Goal: Information Seeking & Learning: Compare options

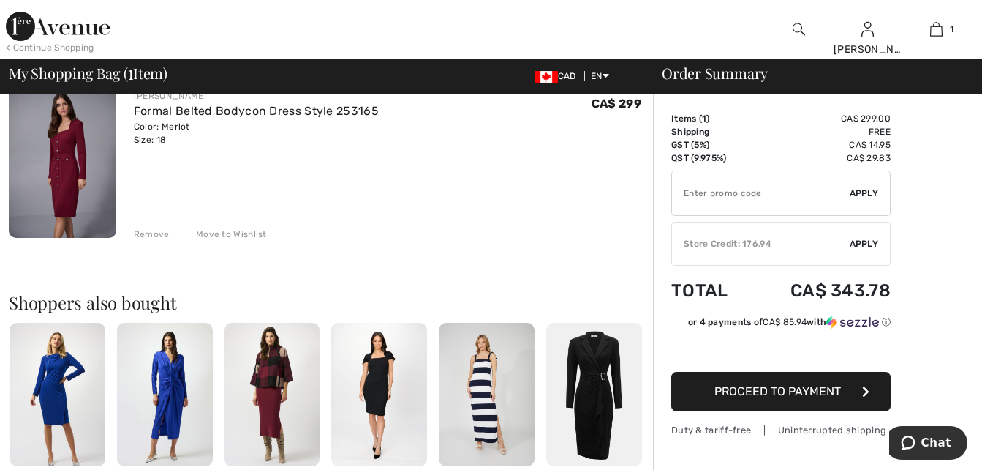
scroll to position [55, 0]
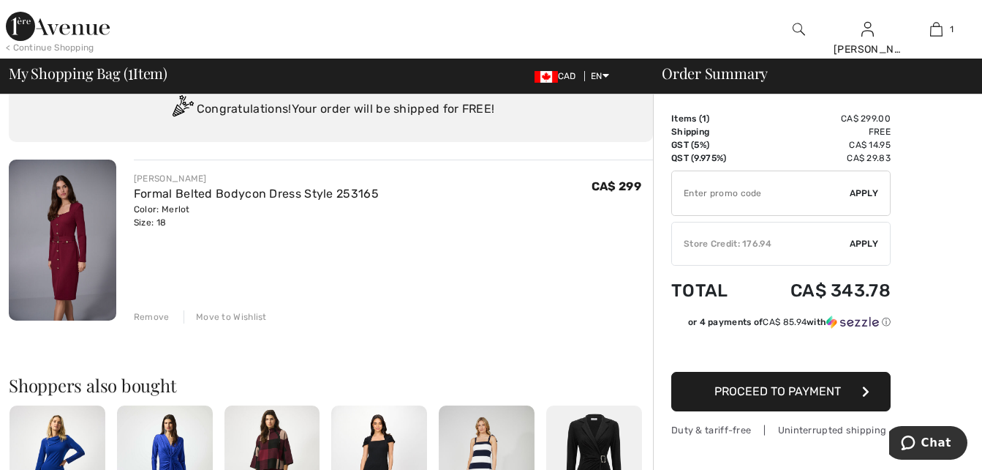
click at [72, 218] on img at bounding box center [63, 239] width 108 height 161
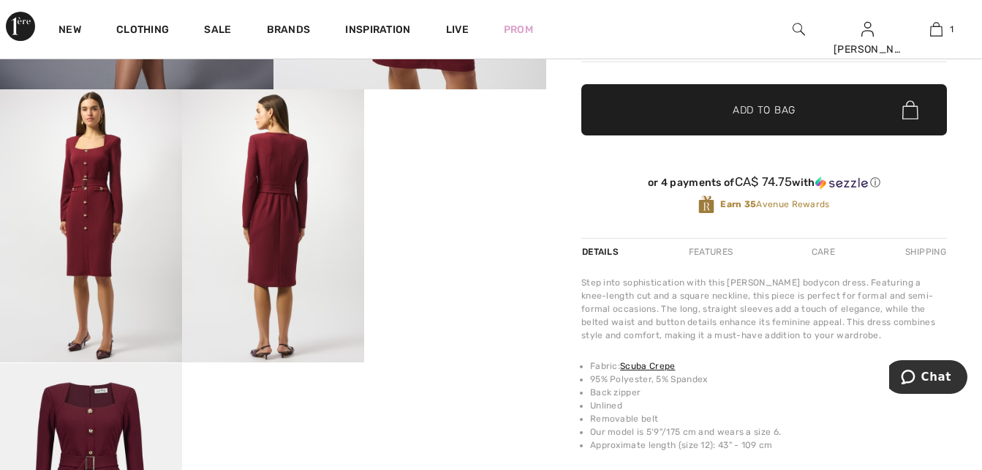
scroll to position [457, 0]
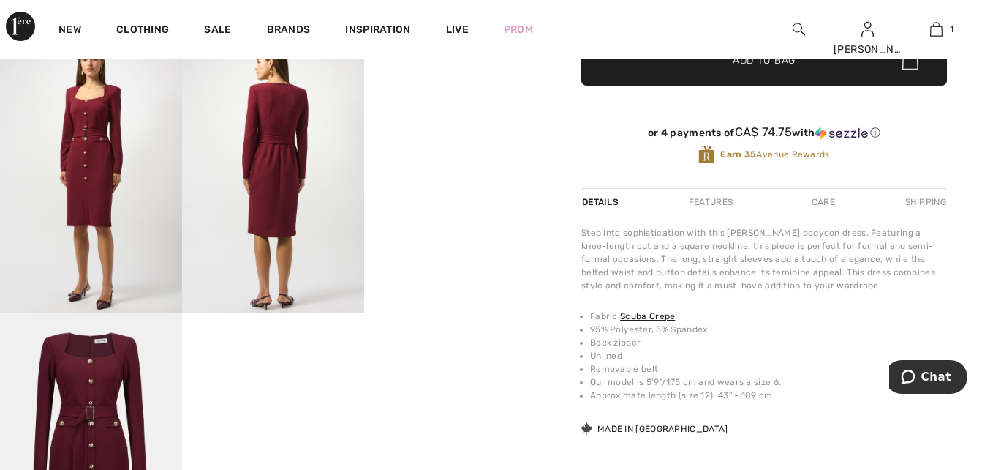
click at [93, 159] on img at bounding box center [91, 176] width 182 height 273
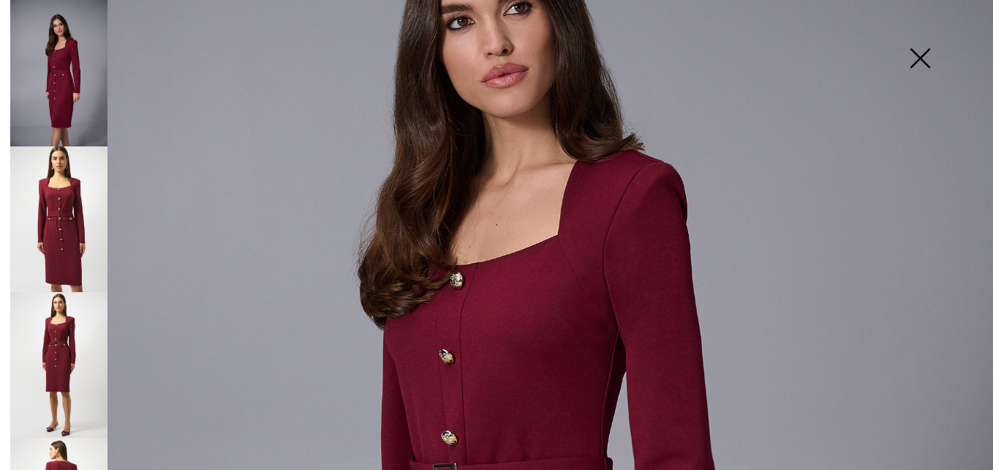
scroll to position [238, 0]
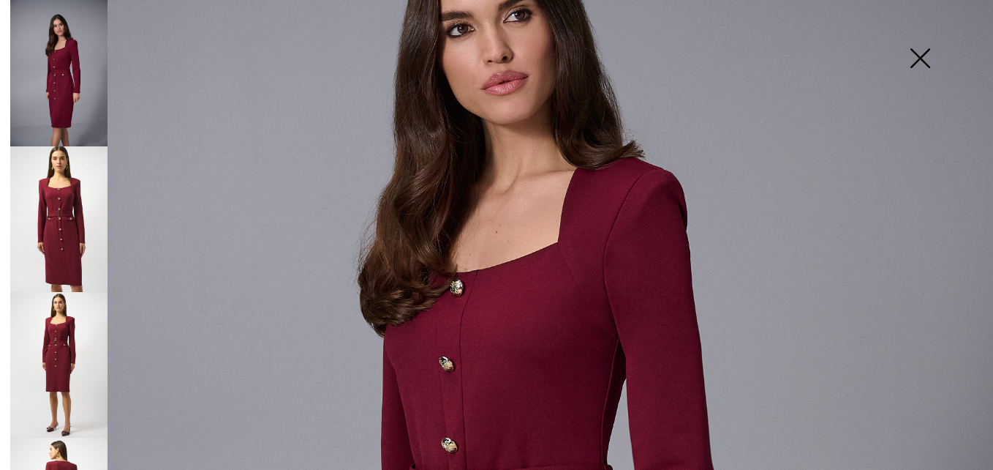
click at [61, 209] on img at bounding box center [58, 219] width 97 height 146
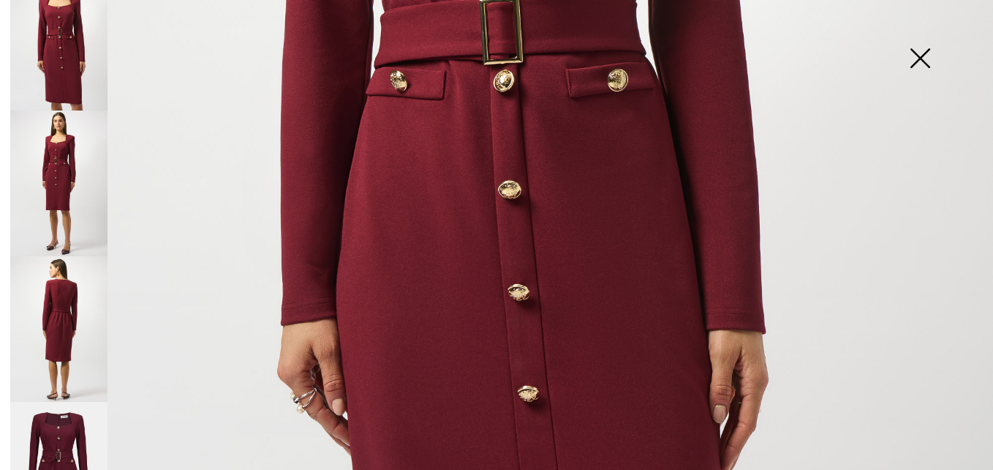
scroll to position [201, 0]
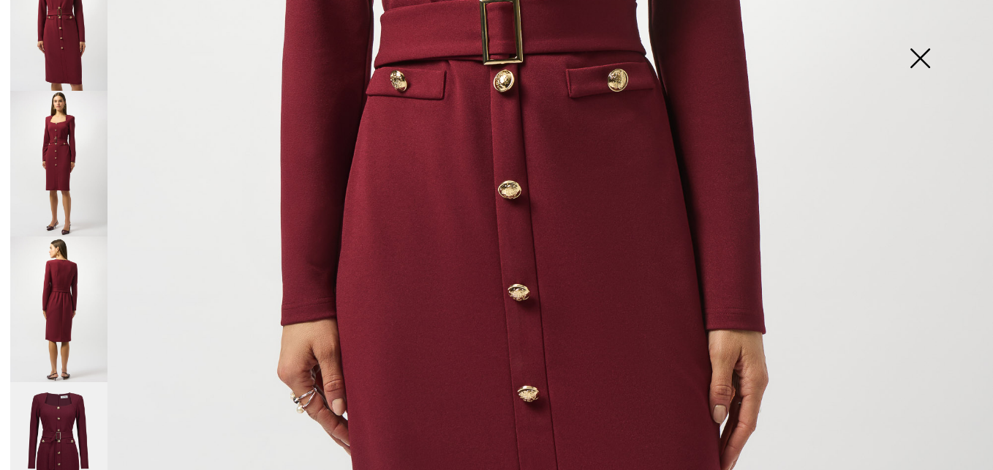
click at [63, 286] on img at bounding box center [58, 309] width 97 height 146
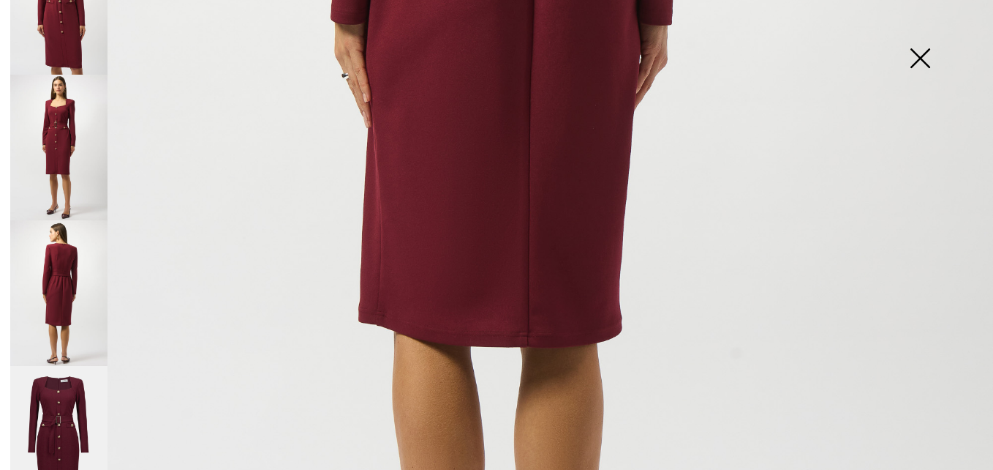
scroll to position [232, 0]
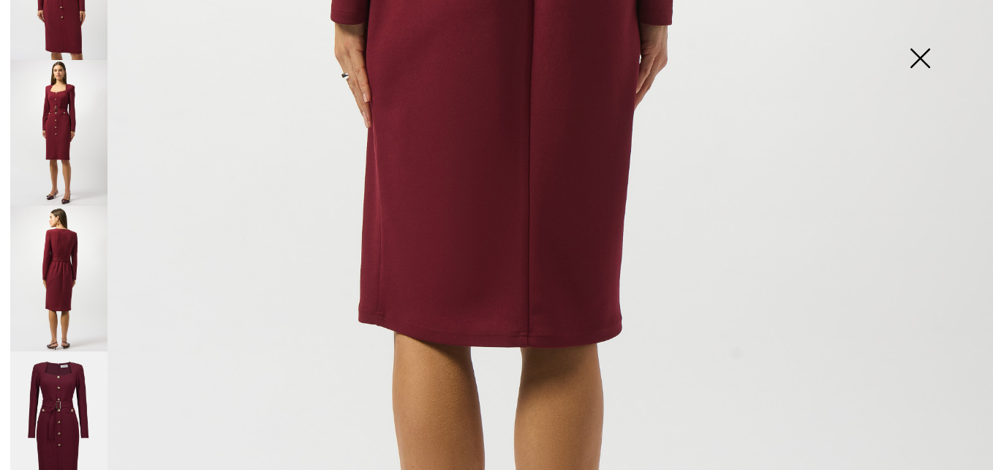
click at [59, 365] on img at bounding box center [58, 424] width 97 height 146
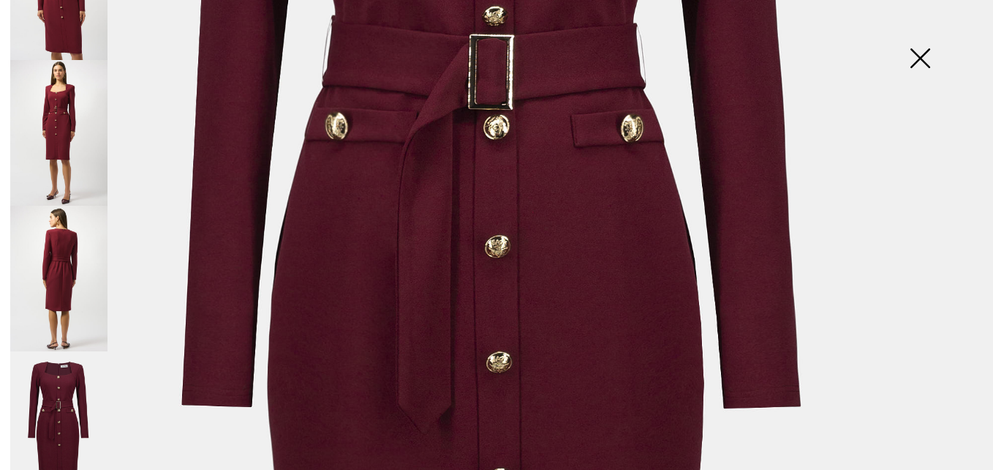
scroll to position [475, 0]
click at [919, 58] on img at bounding box center [920, 59] width 73 height 75
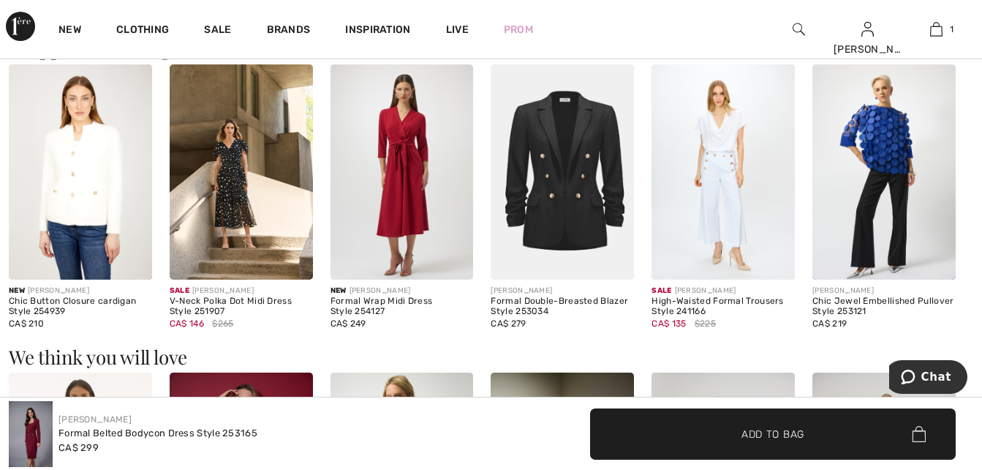
scroll to position [1024, 0]
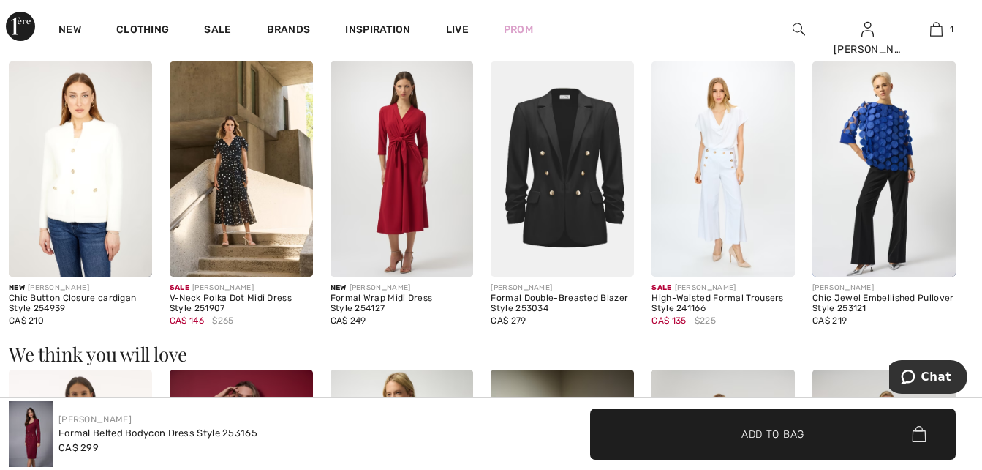
click at [407, 192] on img at bounding box center [402, 168] width 143 height 215
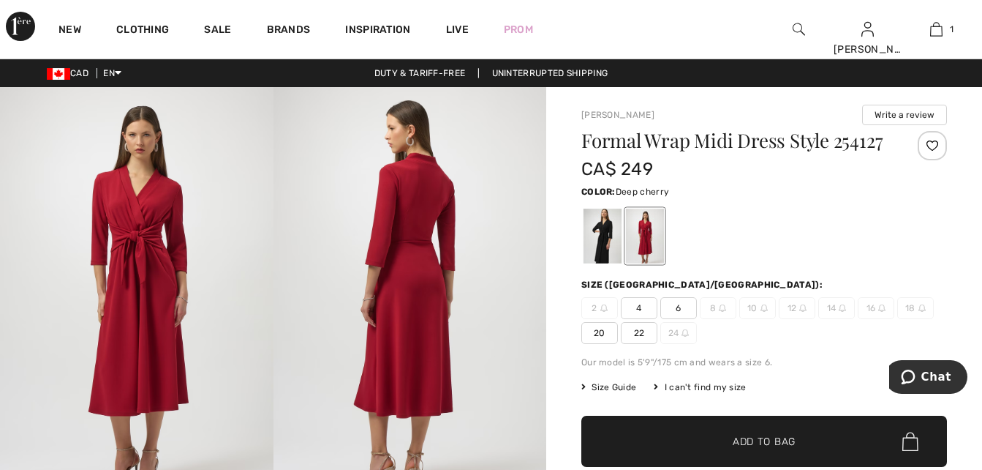
click at [152, 244] on img at bounding box center [137, 292] width 274 height 410
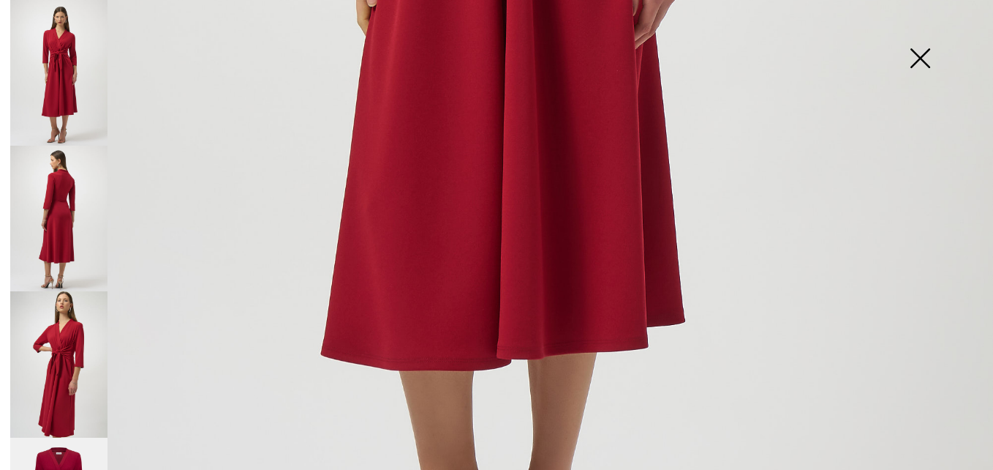
scroll to position [823, 0]
click at [63, 198] on img at bounding box center [58, 219] width 97 height 146
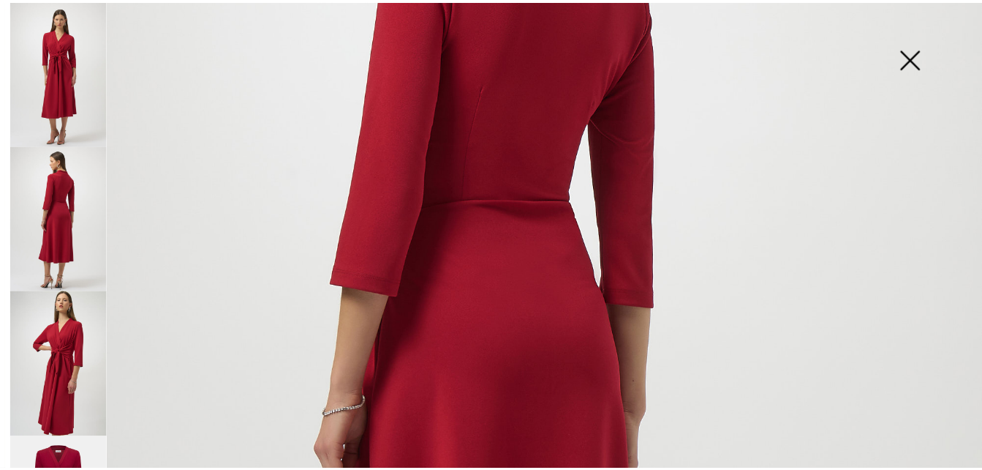
scroll to position [311, 0]
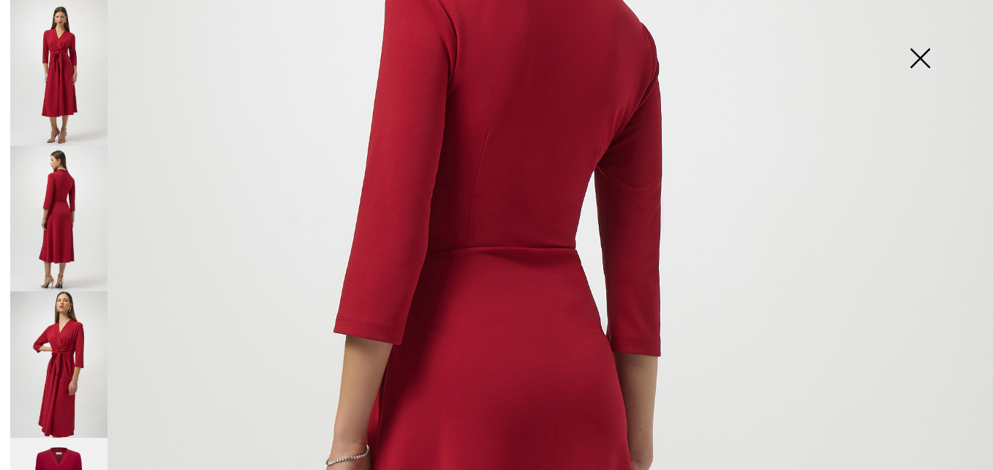
click at [919, 59] on img at bounding box center [920, 59] width 73 height 75
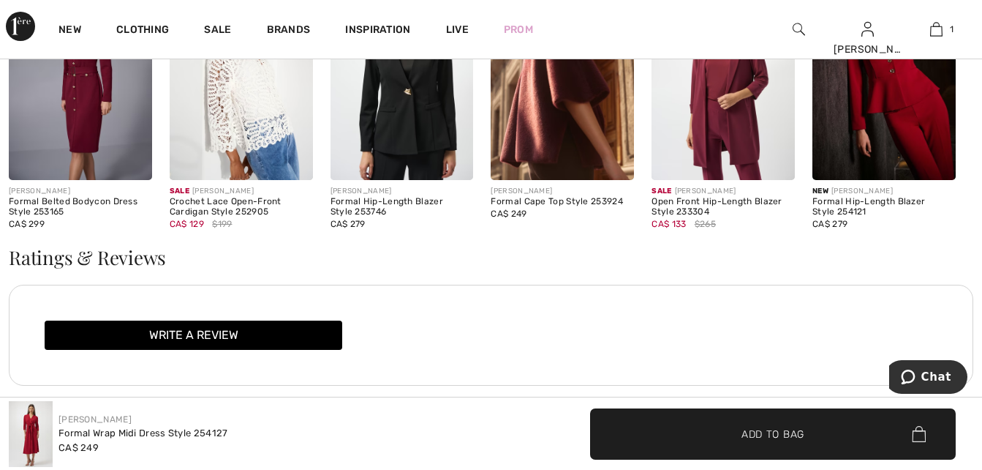
scroll to position [1609, 0]
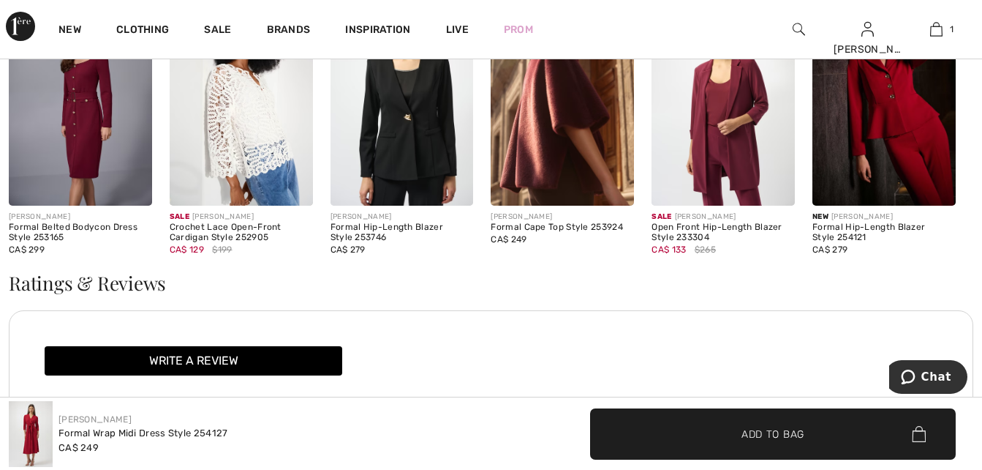
click at [407, 165] on img at bounding box center [402, 97] width 143 height 215
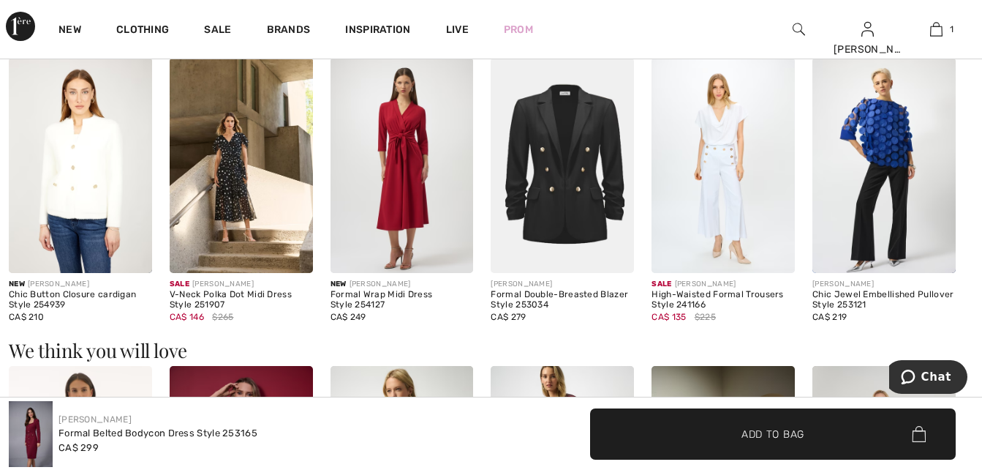
click at [568, 195] on img at bounding box center [562, 165] width 143 height 215
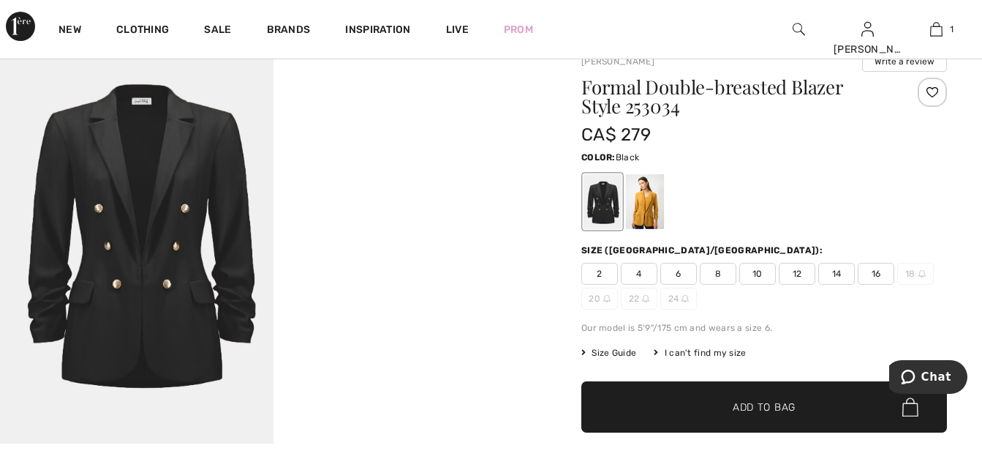
scroll to position [55, 0]
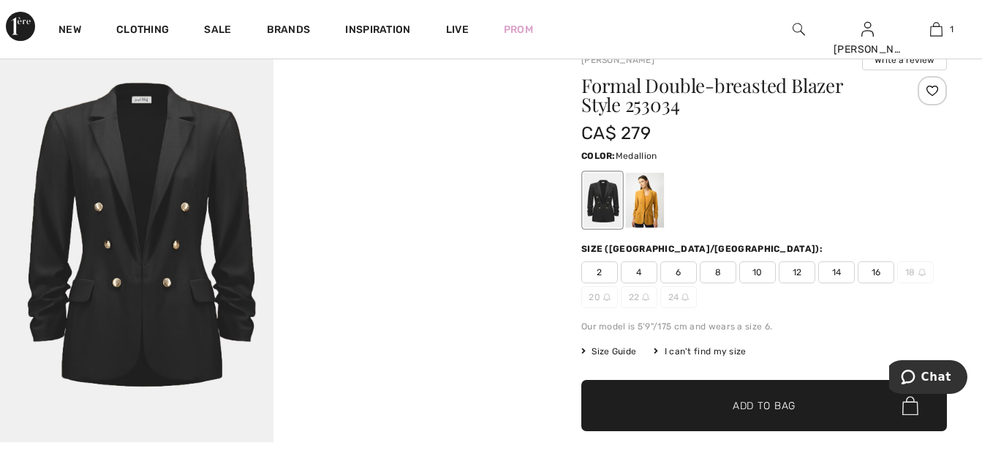
click at [643, 205] on div at bounding box center [645, 200] width 38 height 55
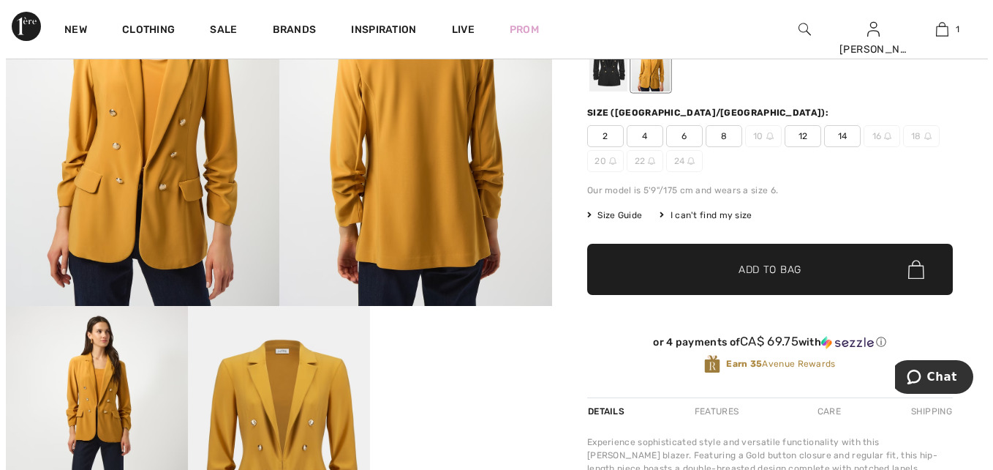
scroll to position [128, 0]
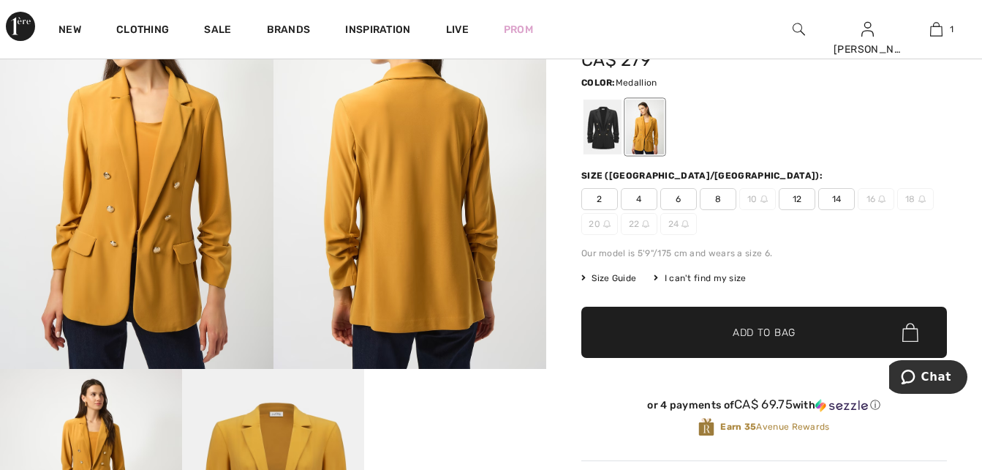
click at [155, 173] on img at bounding box center [137, 164] width 274 height 410
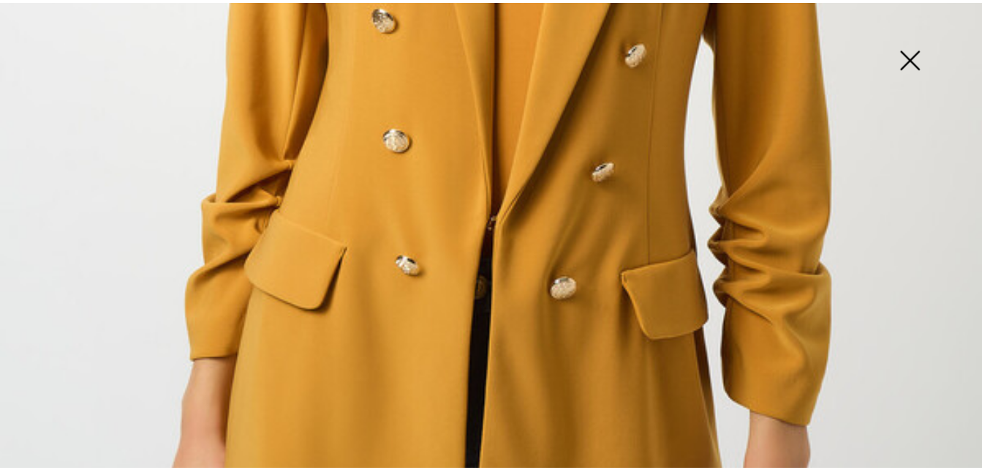
scroll to position [768, 0]
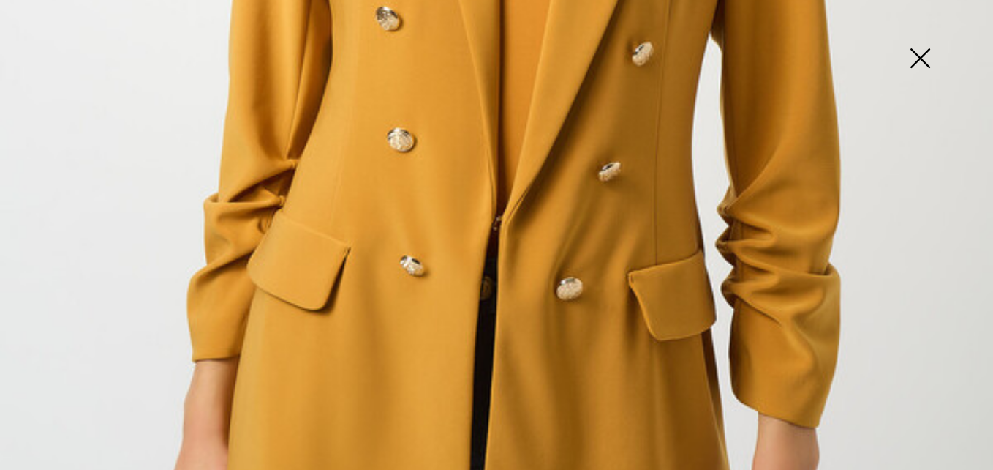
click at [917, 58] on img at bounding box center [920, 59] width 73 height 75
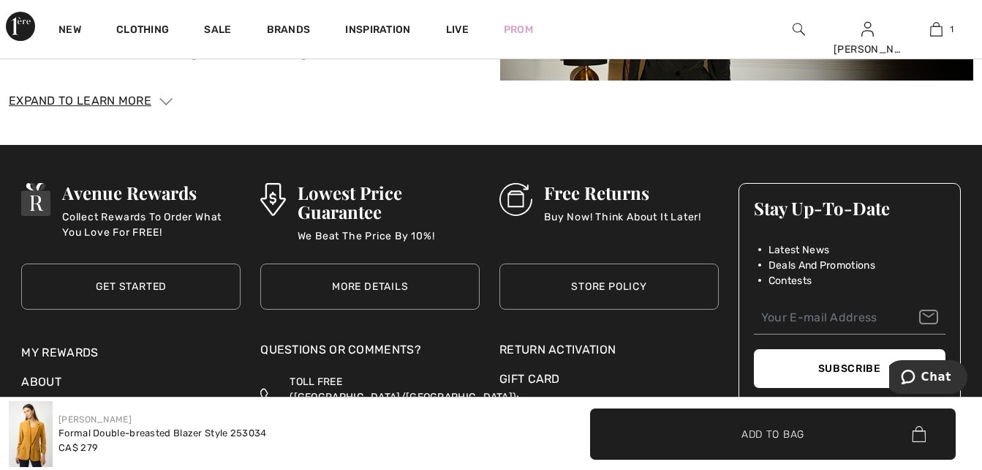
scroll to position [2213, 0]
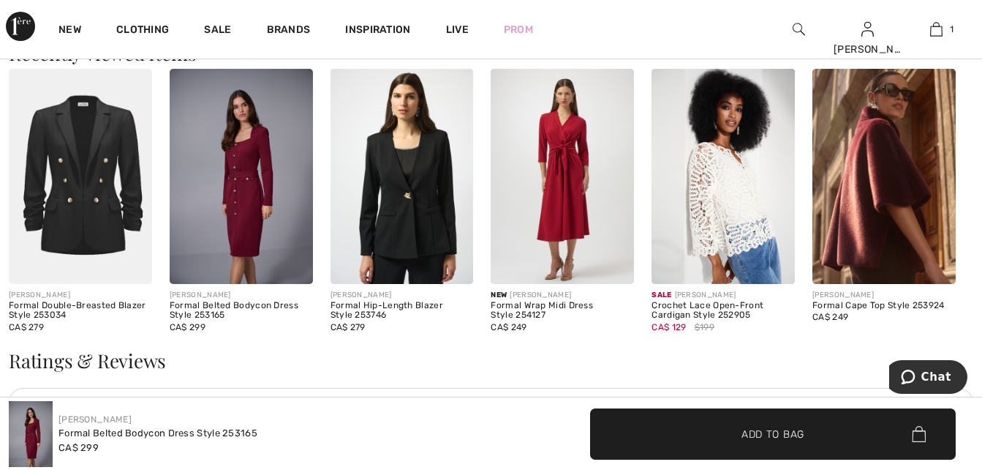
scroll to position [1650, 0]
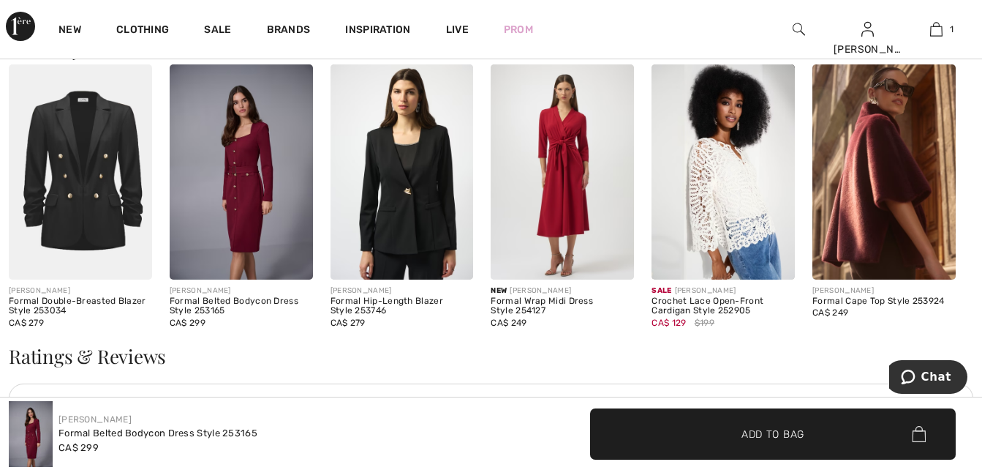
click at [86, 203] on img at bounding box center [80, 171] width 143 height 215
